Goal: Find specific page/section: Find specific page/section

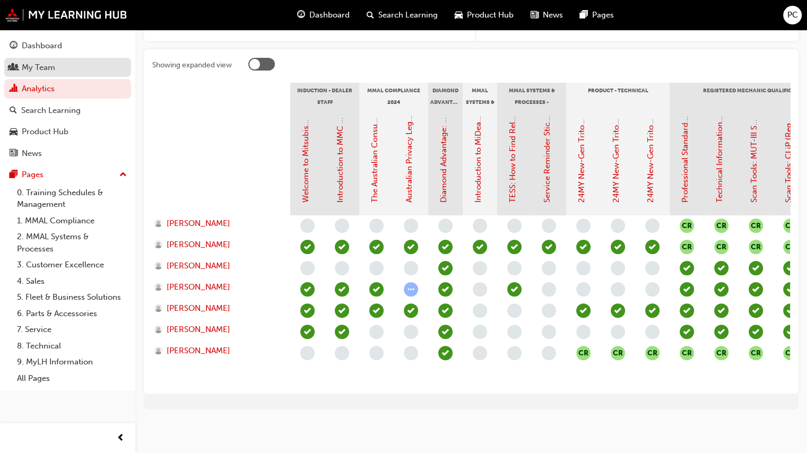
scroll to position [0, 563]
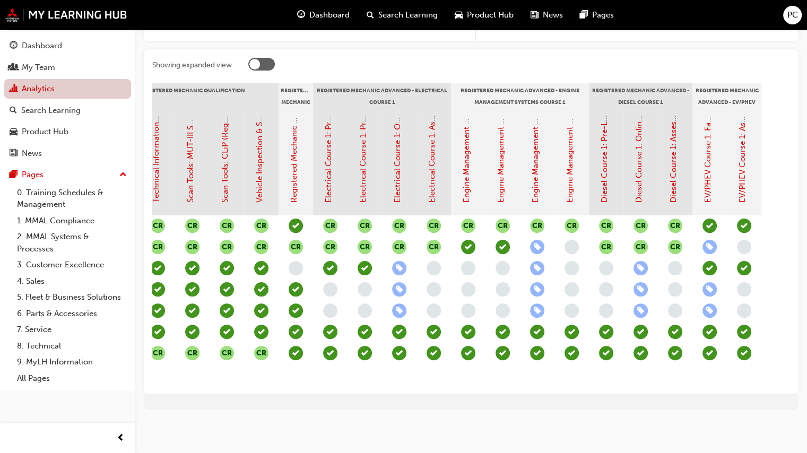
click at [27, 86] on link "Analytics" at bounding box center [67, 89] width 127 height 20
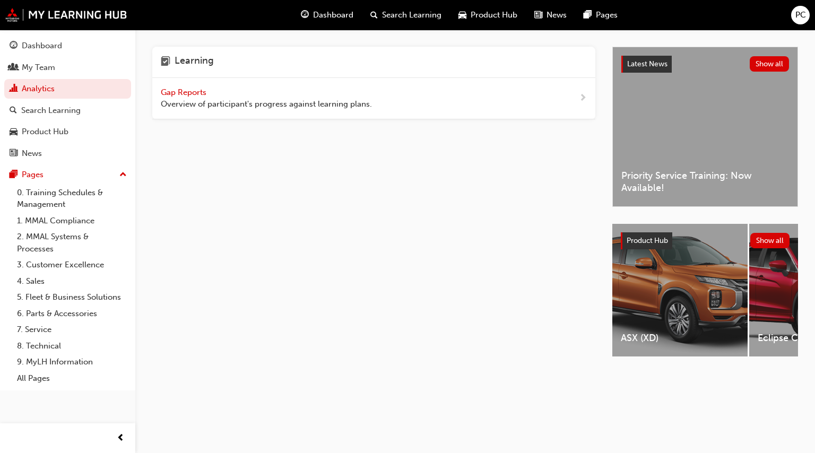
click at [189, 89] on span "Gap Reports" at bounding box center [185, 93] width 48 height 10
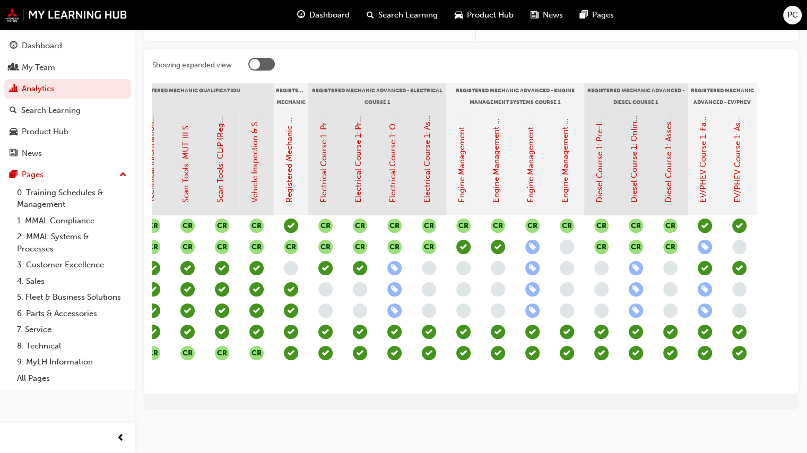
scroll to position [0, 569]
